Goal: Information Seeking & Learning: Find specific fact

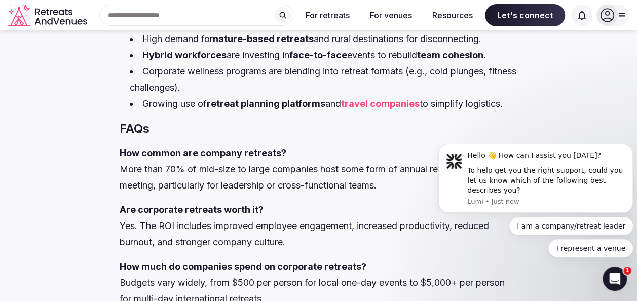
scroll to position [1774, 0]
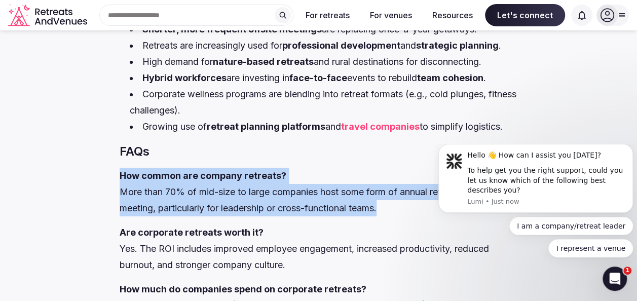
drag, startPoint x: 391, startPoint y: 208, endPoint x: 113, endPoint y: 172, distance: 280.6
drag, startPoint x: 113, startPoint y: 172, endPoint x: 144, endPoint y: 173, distance: 31.9
copy p "How common are company retreats? More than 70% of mid-size to large companies h…"
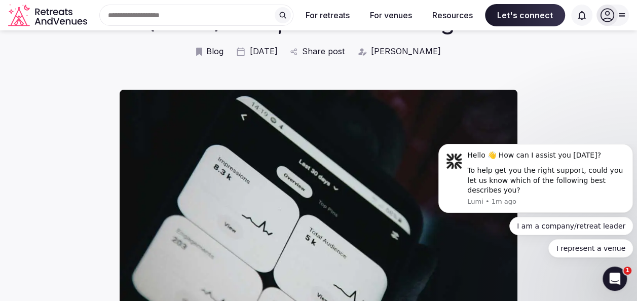
scroll to position [0, 0]
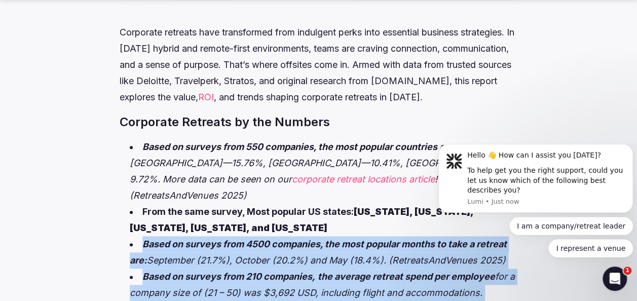
drag, startPoint x: 576, startPoint y: 384, endPoint x: 498, endPoint y: 257, distance: 149.1
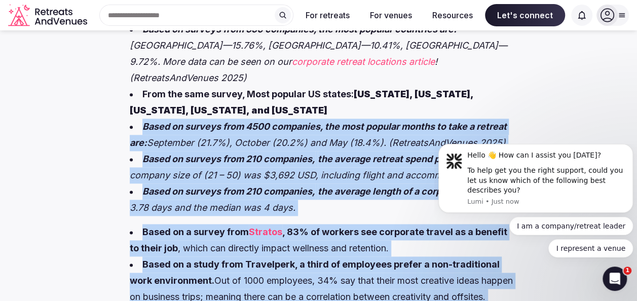
scroll to position [558, 0]
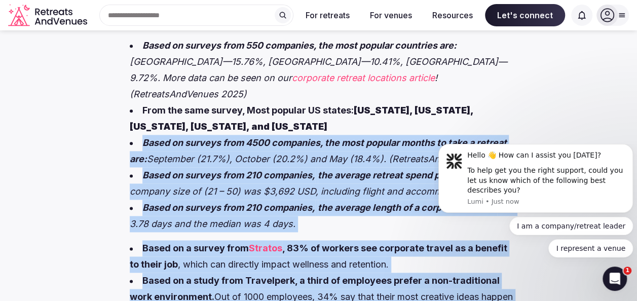
click at [124, 142] on ul "Based on surveys from 550 companies, the most popular countries are: United Sta…" at bounding box center [319, 135] width 398 height 195
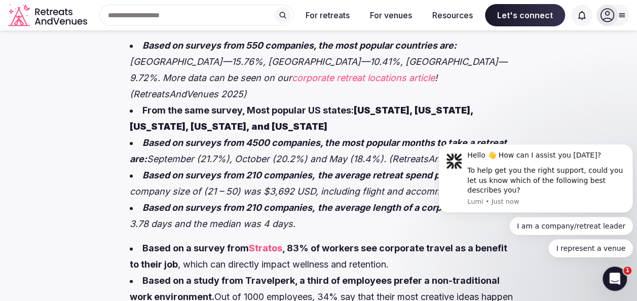
click at [130, 140] on li "Based on surveys from 4500 companies, the most popular months to take a retreat…" at bounding box center [324, 151] width 388 height 32
drag, startPoint x: 484, startPoint y: 159, endPoint x: 388, endPoint y: 147, distance: 96.5
click html "Hello 👋 How can I assist you today? To help get you the right support, could yo…"
drag, startPoint x: 499, startPoint y: 155, endPoint x: 256, endPoint y: 131, distance: 244.5
click html "Hello 👋 How can I assist you today? To help get you the right support, could yo…"
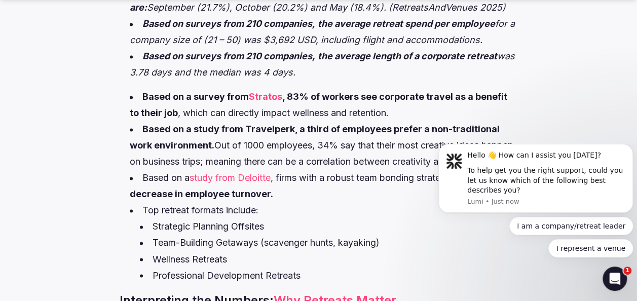
scroll to position [710, 0]
